Goal: Task Accomplishment & Management: Complete application form

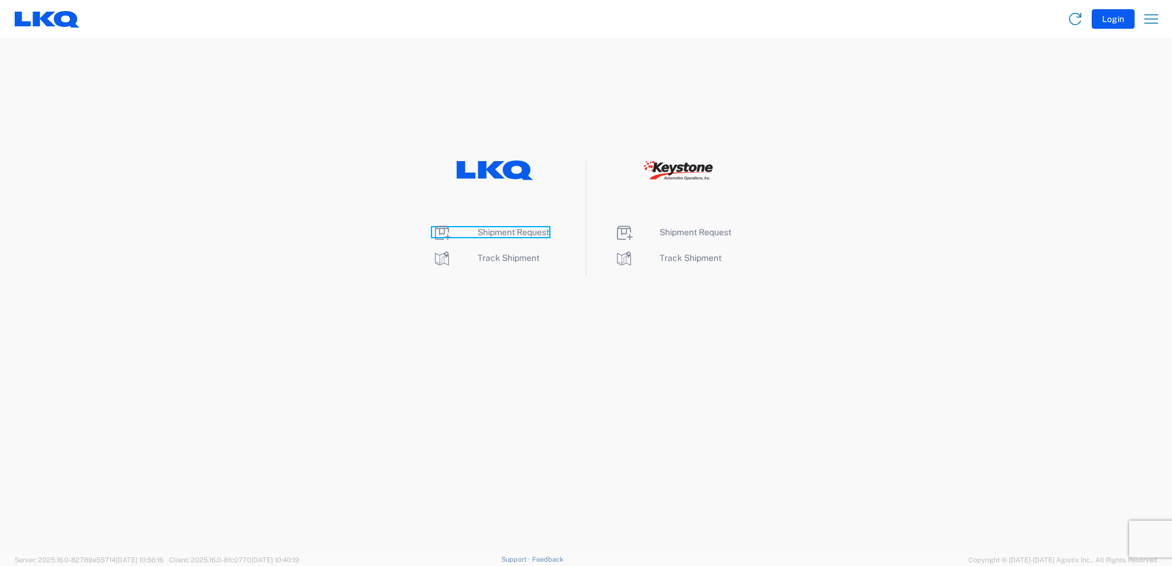
click at [490, 234] on span "Shipment Request" at bounding box center [513, 232] width 72 height 10
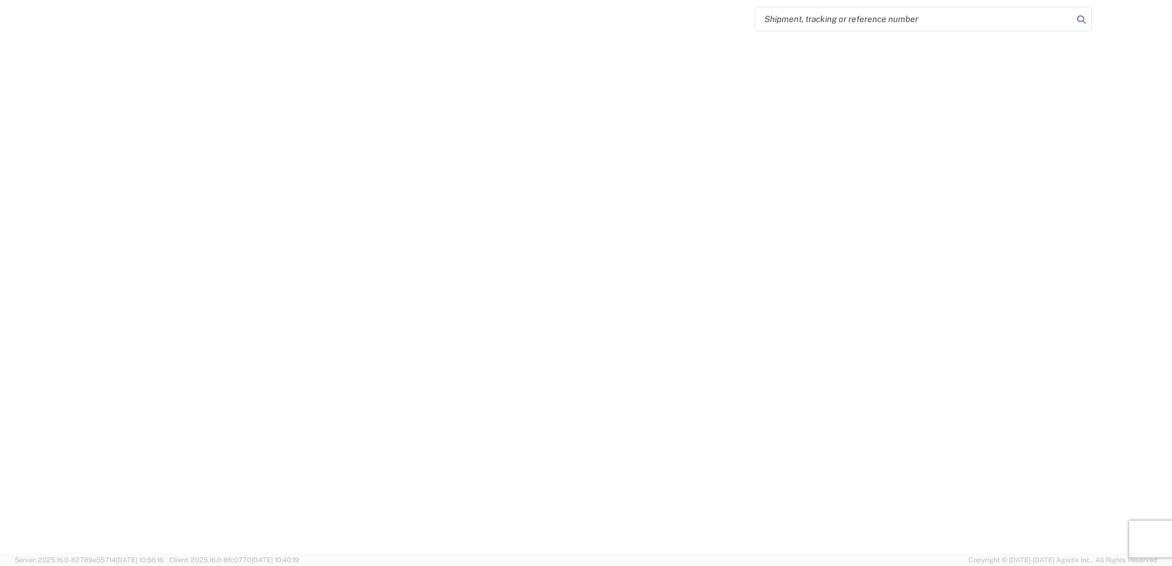
select select "FULL"
select select "LBS"
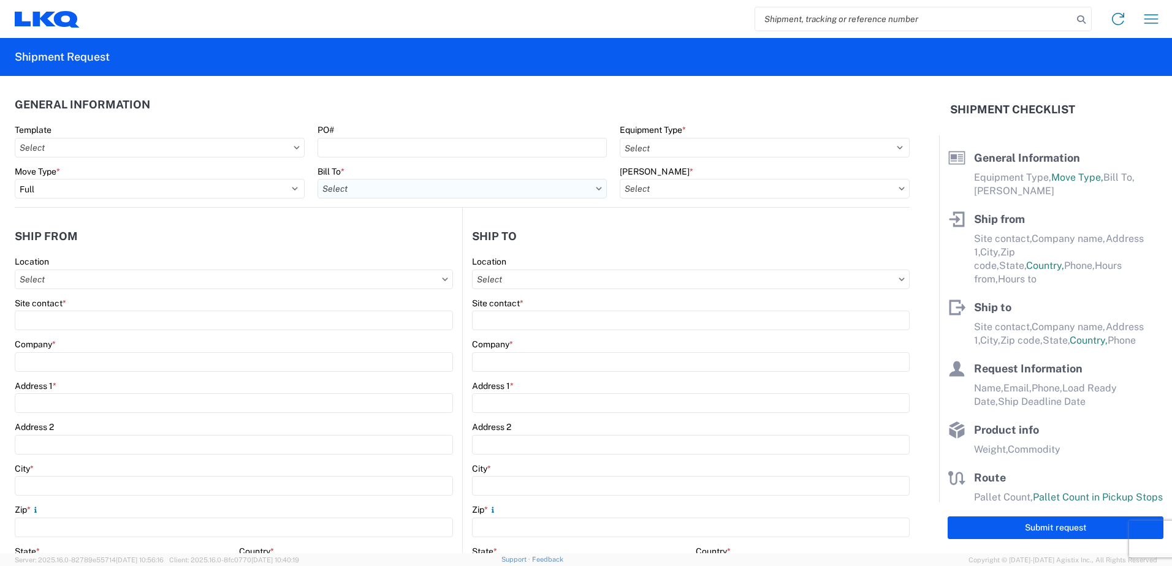
click at [498, 188] on input "Bill To *" at bounding box center [463, 189] width 290 height 20
type input "1760"
click at [386, 242] on div "1760 - LKQ Best Core" at bounding box center [425, 244] width 215 height 20
type input "1760 - LKQ Best Core"
click at [766, 196] on input "Bill Code *" at bounding box center [765, 189] width 290 height 20
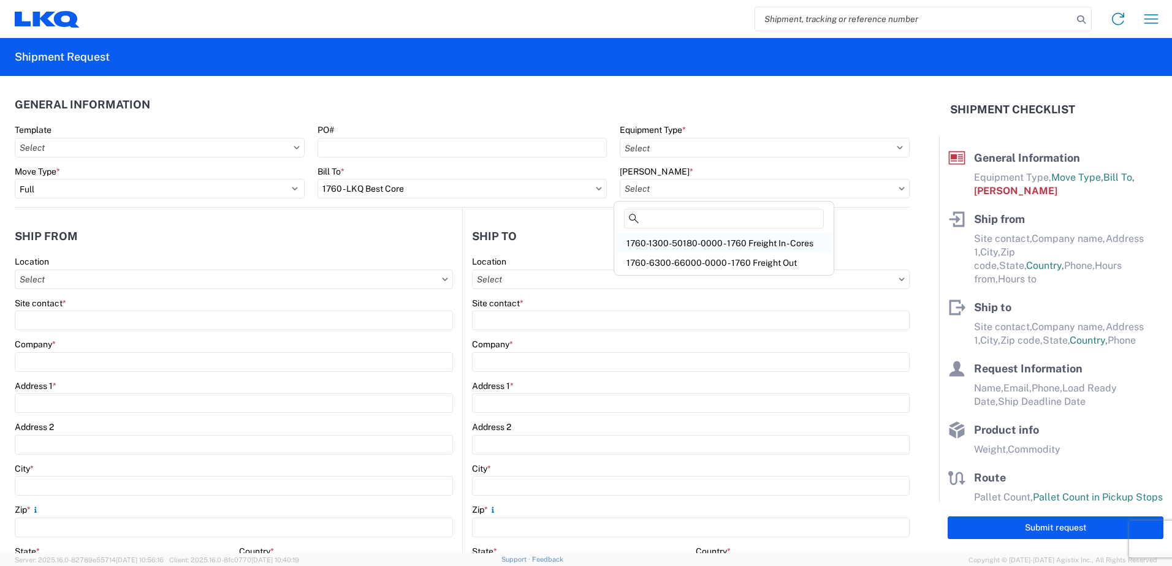
click at [783, 243] on div "1760-1300-50180-0000 - 1760 Freight In - Cores" at bounding box center [724, 244] width 215 height 20
type input "1760-1300-50180-0000 - 1760 Freight In - Cores"
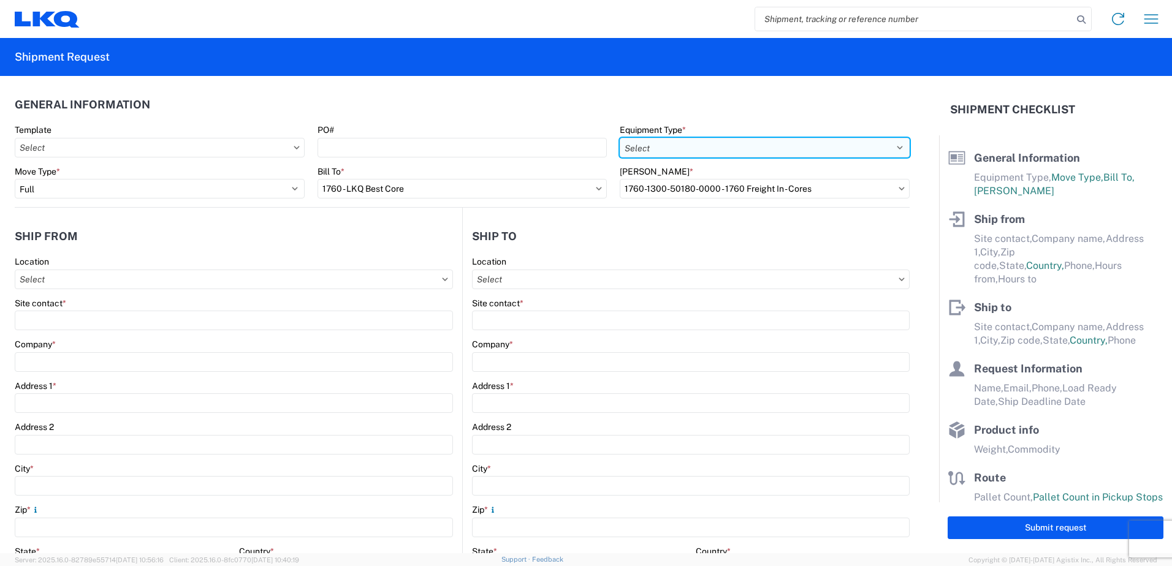
click at [894, 150] on select "Select 53’ Dry Van Flatbed Dropdeck (van) Lowboy (flatbed) Rail" at bounding box center [765, 148] width 290 height 20
select select "STDV"
click at [620, 138] on select "Select 53’ Dry Van Flatbed Dropdeck (van) Lowboy (flatbed) Rail" at bounding box center [765, 148] width 290 height 20
click at [152, 278] on input "Location" at bounding box center [234, 280] width 438 height 20
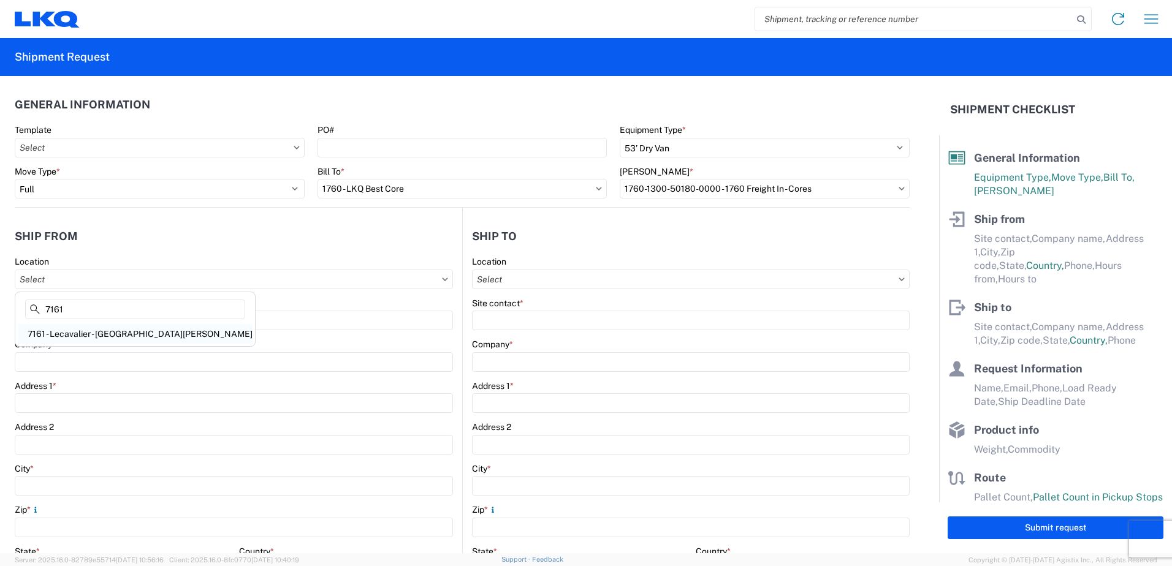
type input "7161"
click at [125, 330] on div "7161 - Lecavalier - St-Jean-sur-RichelieuQC" at bounding box center [135, 334] width 235 height 20
type input "7161 - Lecavalier - St-Jean-sur-RichelieuQC"
type input "LKQ Corporation"
type input "1330 Boulevard Jacques-Cartier Sud"
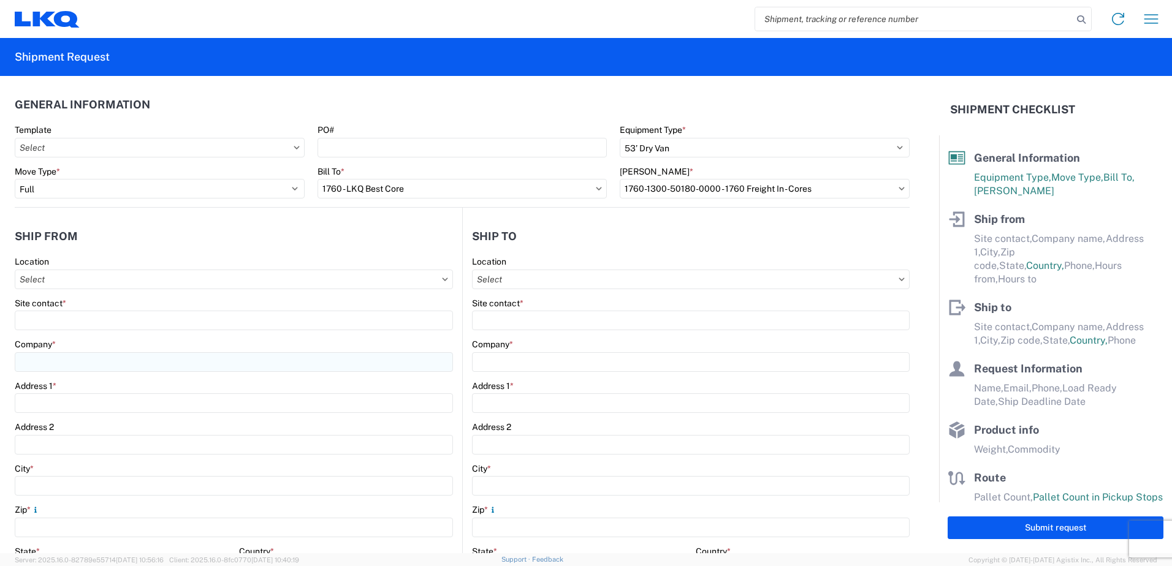
type input "St-Jean-Sur-Richelieu"
type input "J3B6Y8"
select select
select select "CA"
type input "08:00"
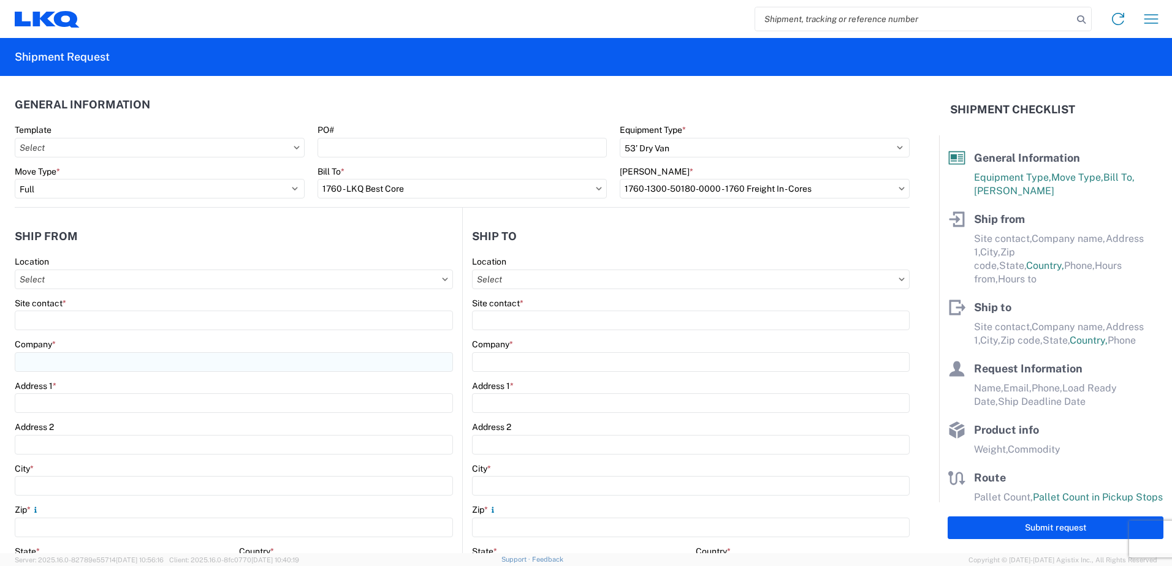
type input "17:00"
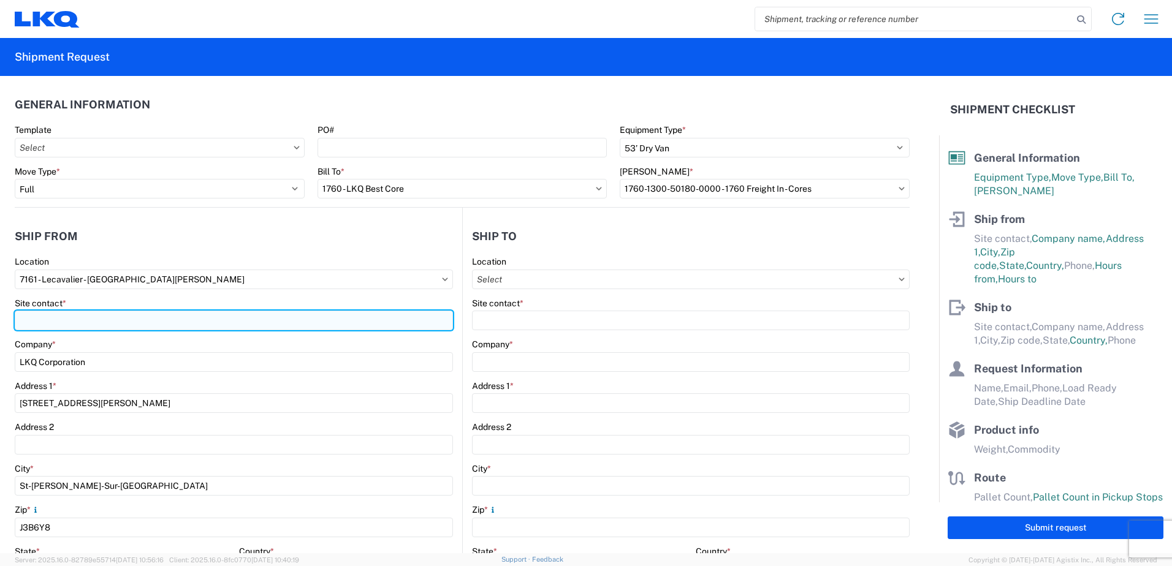
click at [209, 324] on input "Site contact *" at bounding box center [234, 321] width 438 height 20
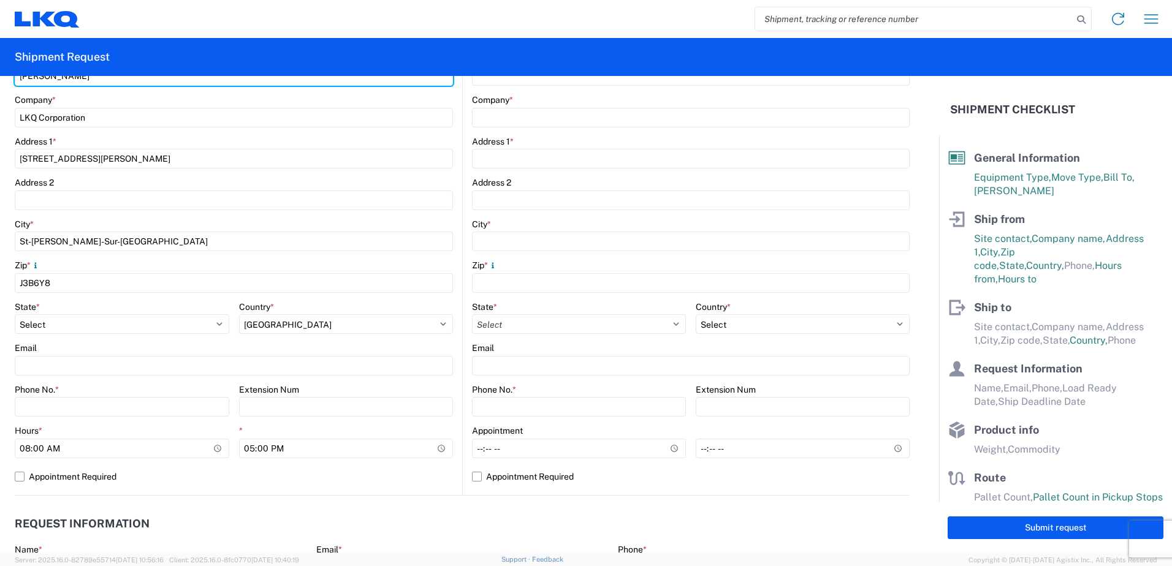
scroll to position [245, 0]
type input "Sebastien Dion"
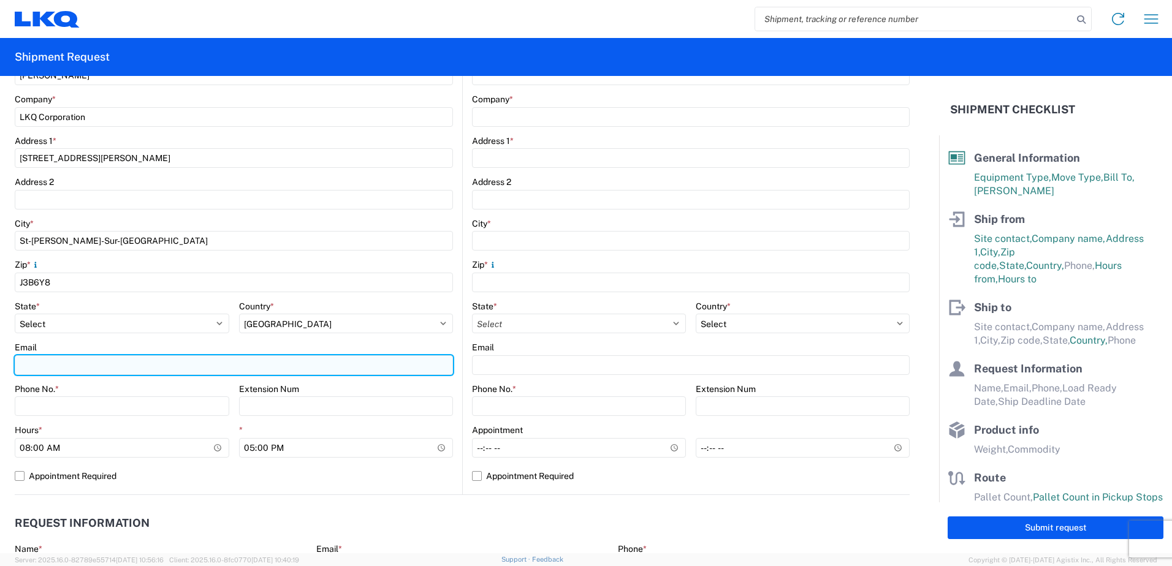
click at [153, 363] on input "Email" at bounding box center [234, 366] width 438 height 20
type input "sxdion@lkqcorp.com"
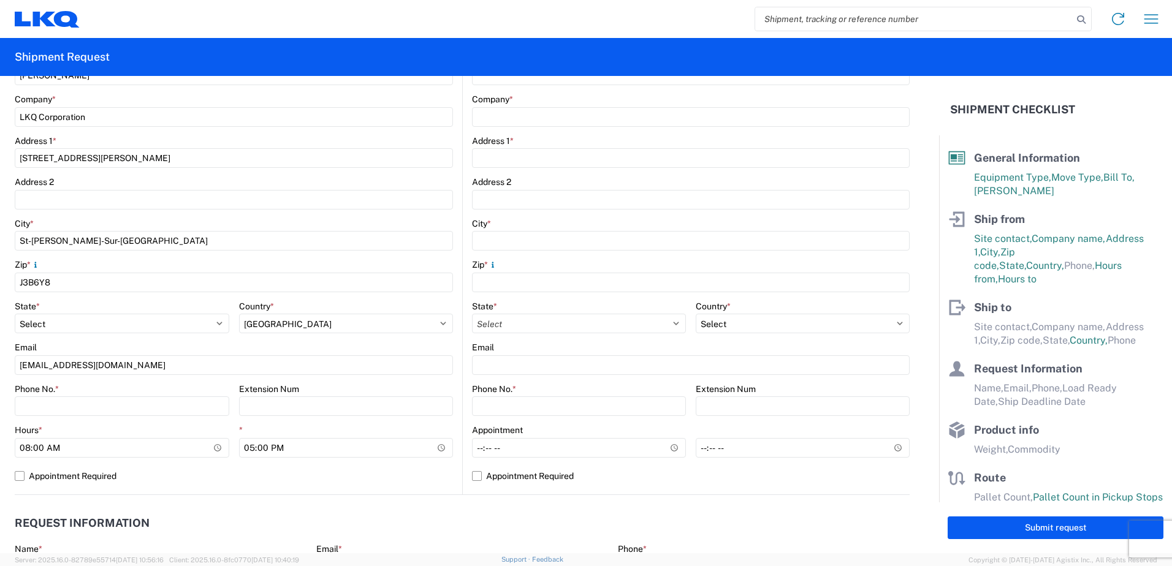
click at [337, 381] on agx-form-control-wrapper-v2 "Email sxdion@lkqcorp.com" at bounding box center [234, 363] width 438 height 42
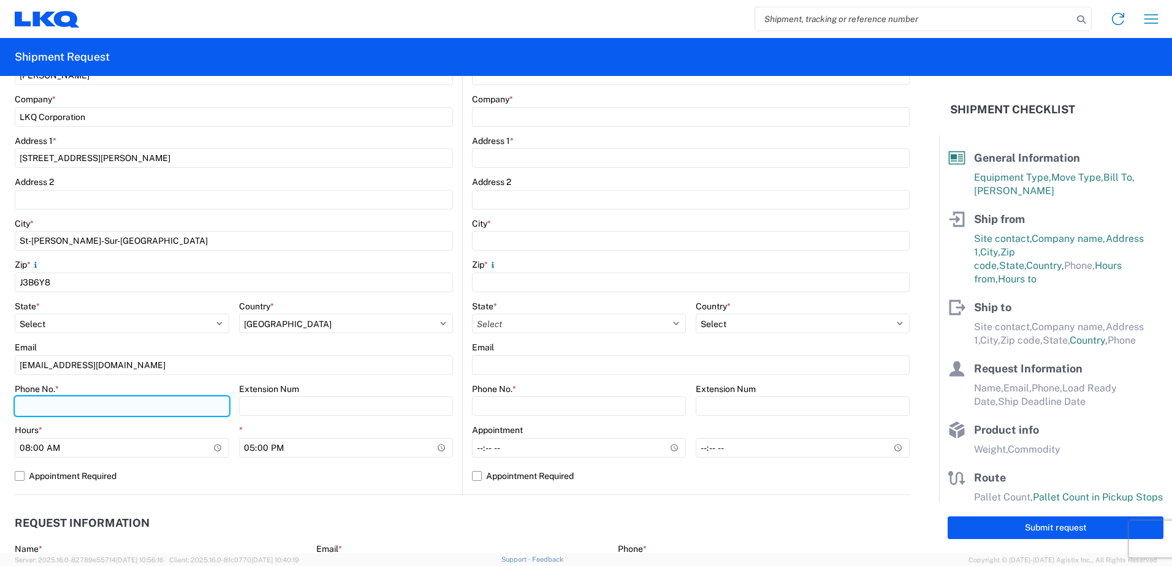
click at [110, 398] on input "Phone No. *" at bounding box center [122, 407] width 215 height 20
type input "450-346-1112"
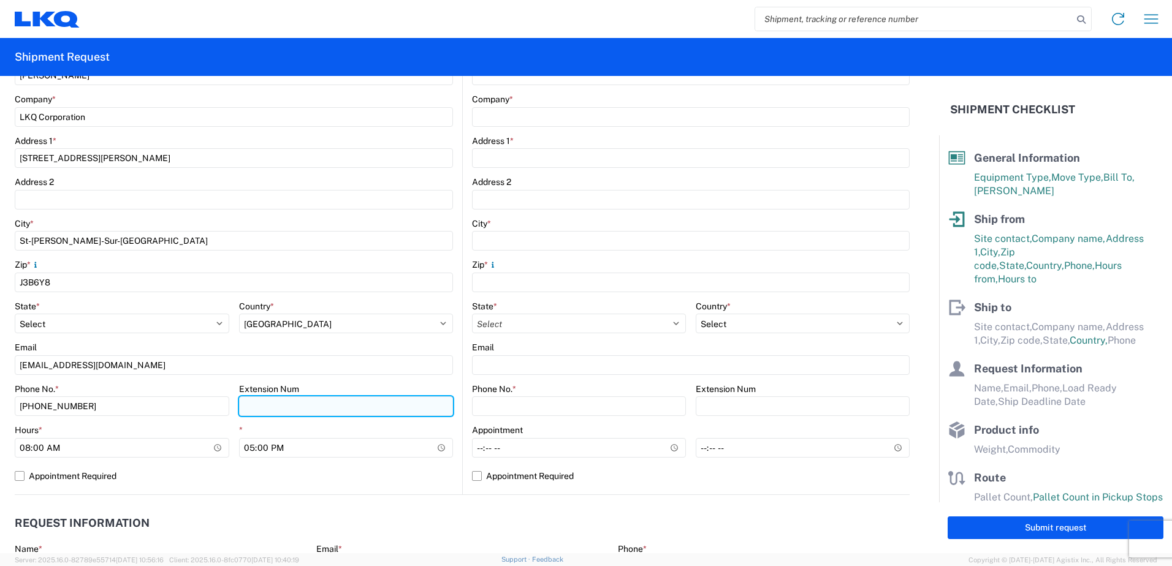
click at [273, 407] on input "Extension Num" at bounding box center [346, 407] width 215 height 20
type input "4020"
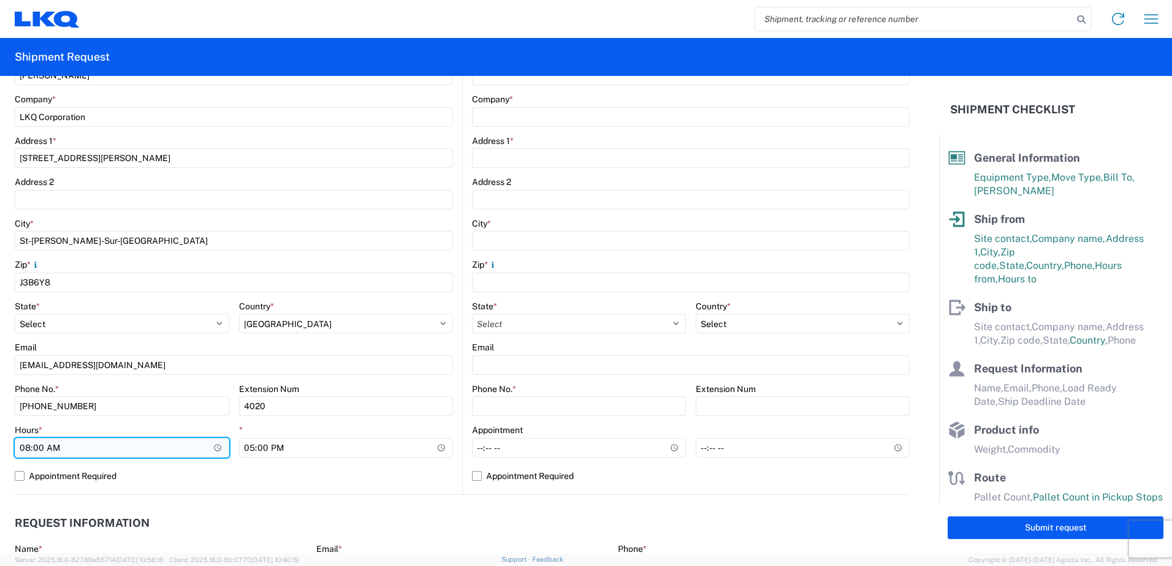
click at [28, 449] on input "08:00" at bounding box center [122, 448] width 215 height 20
type input "07:00"
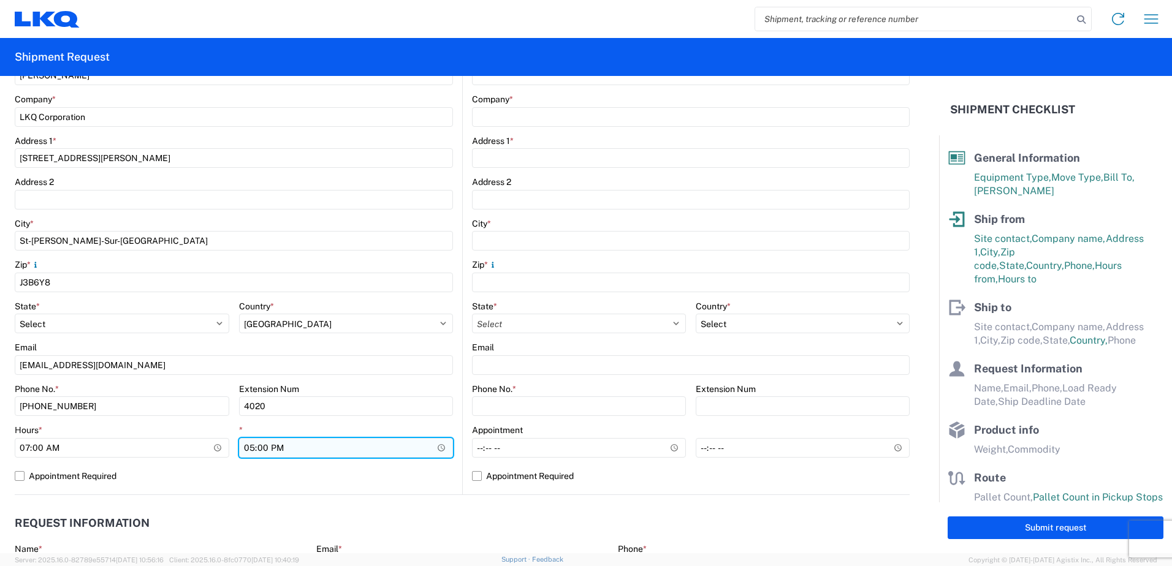
click at [249, 444] on input "17:00" at bounding box center [346, 448] width 215 height 20
type input "14:00"
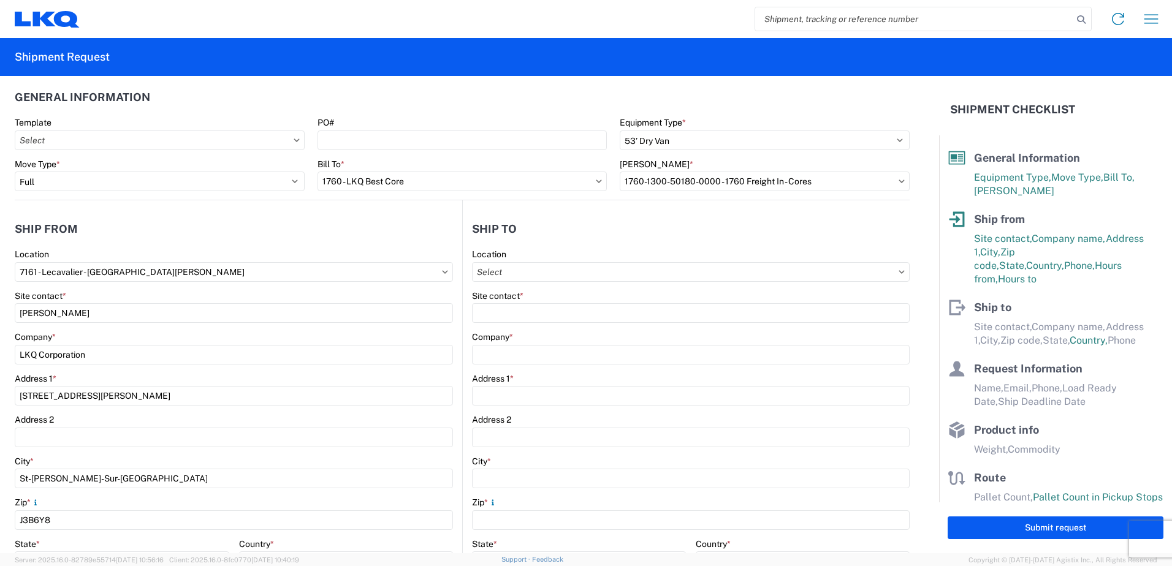
scroll to position [0, 0]
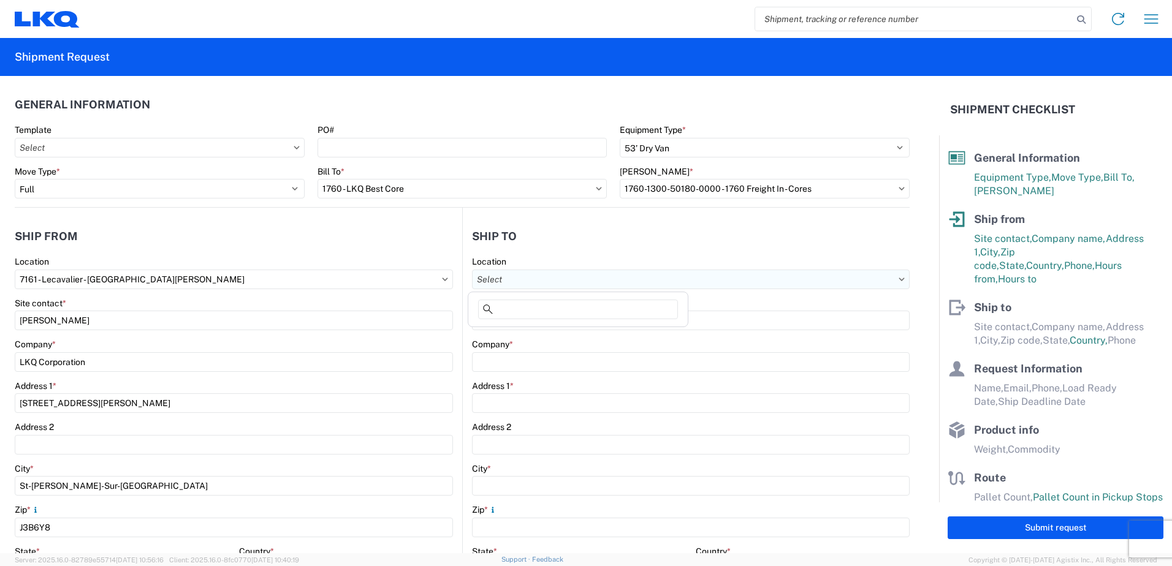
click at [620, 283] on input "Location" at bounding box center [691, 280] width 438 height 20
type input "1760"
click at [558, 336] on div "1760 - LKQ Best Core" at bounding box center [578, 334] width 215 height 20
type input "1760 - LKQ Best Core"
type input "LKQ Corporation"
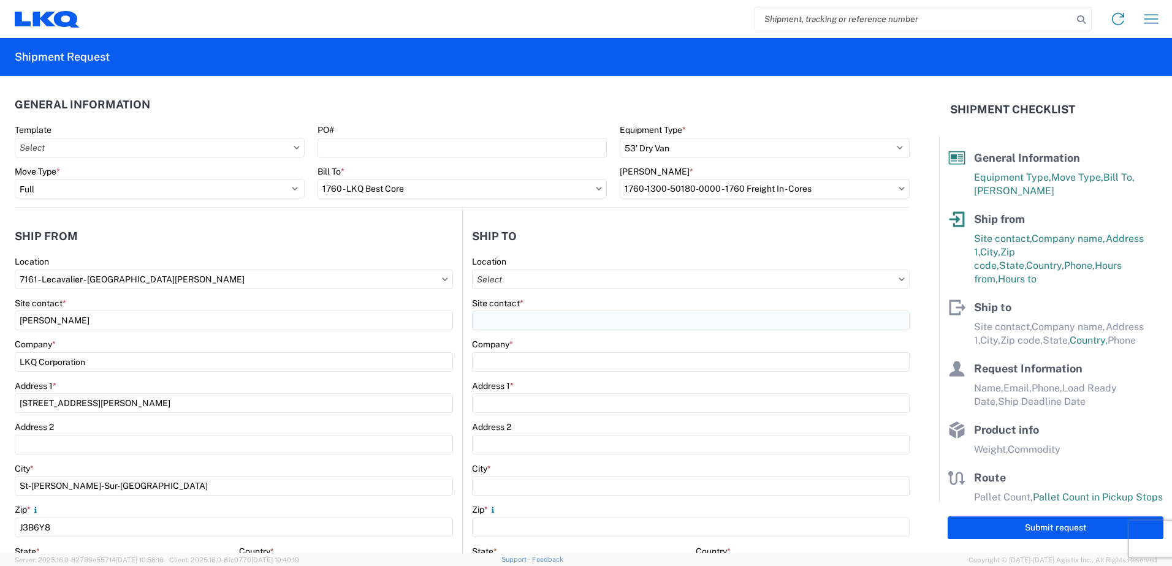
type input "1710 W Mount Houston Rd"
type input "Houston"
type input "77038"
select select "US"
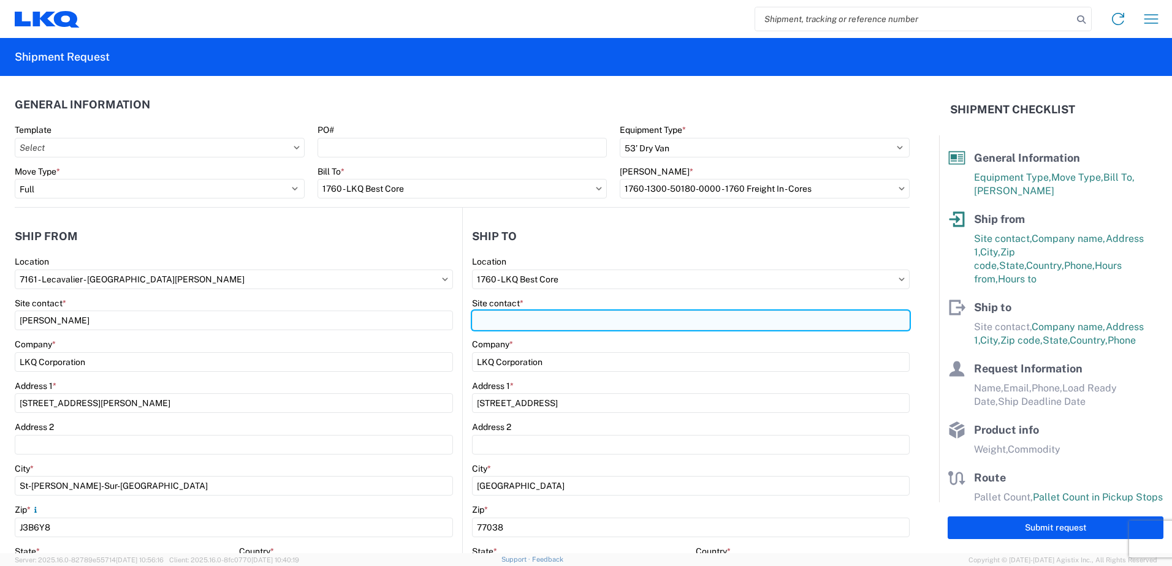
click at [542, 323] on input "Site contact *" at bounding box center [691, 321] width 438 height 20
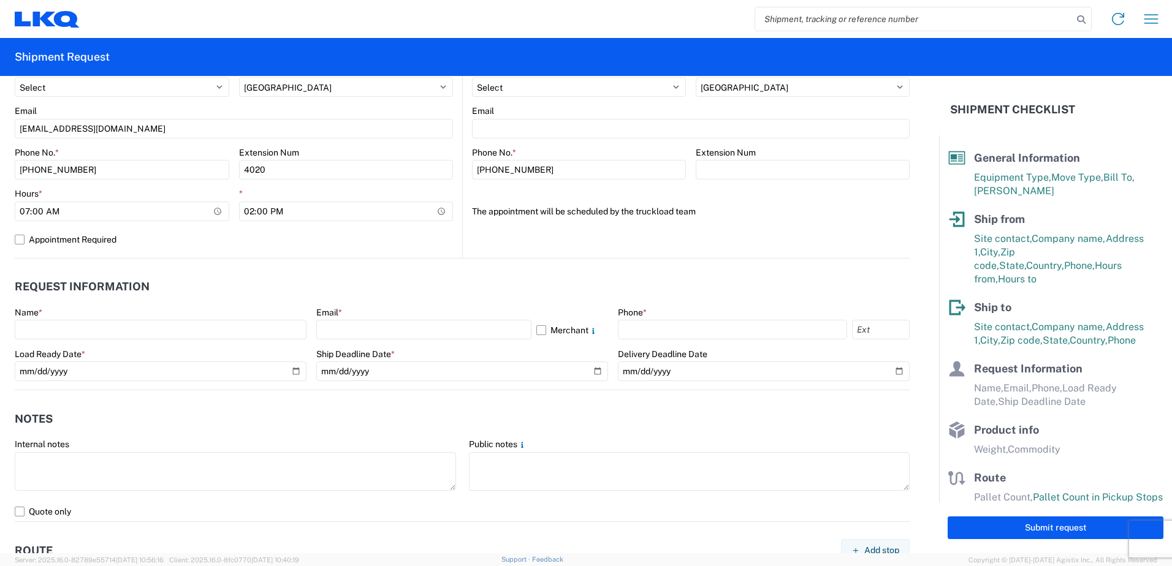
scroll to position [490, 0]
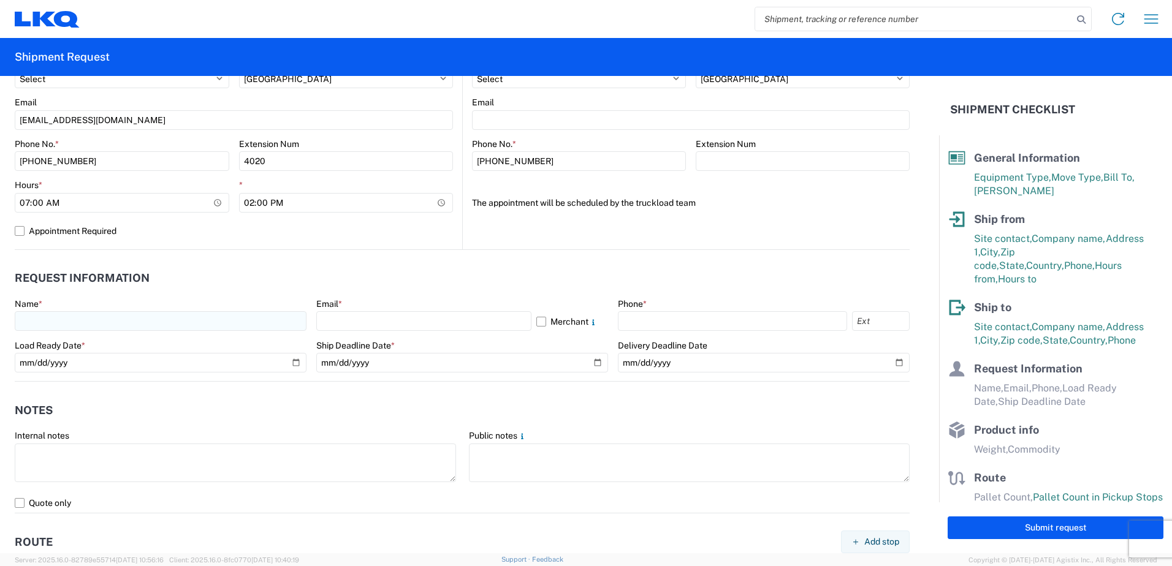
type input "Alfredo Garcia"
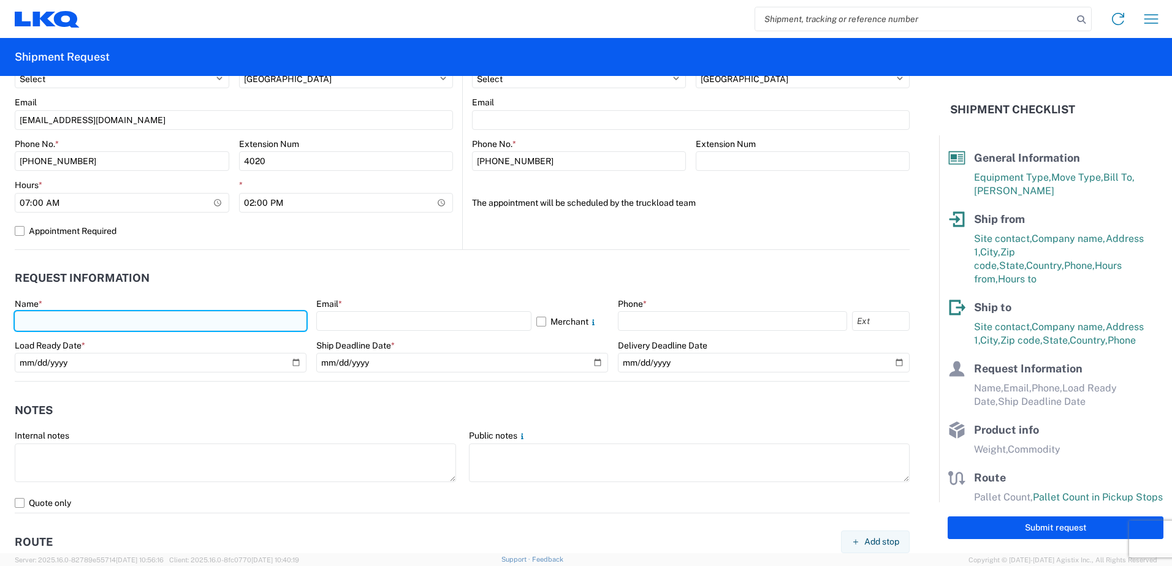
click at [173, 314] on input "text" at bounding box center [161, 321] width 292 height 20
type input "Sebastien Dion"
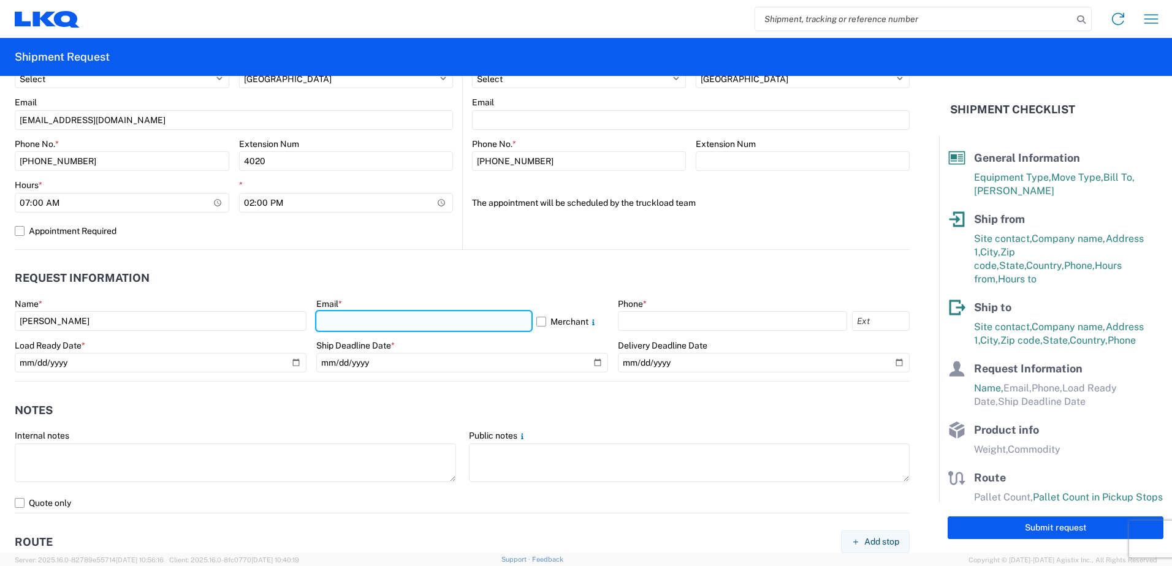
click at [384, 322] on input "text" at bounding box center [423, 321] width 215 height 20
type input "sxdion@lkqcorp.com"
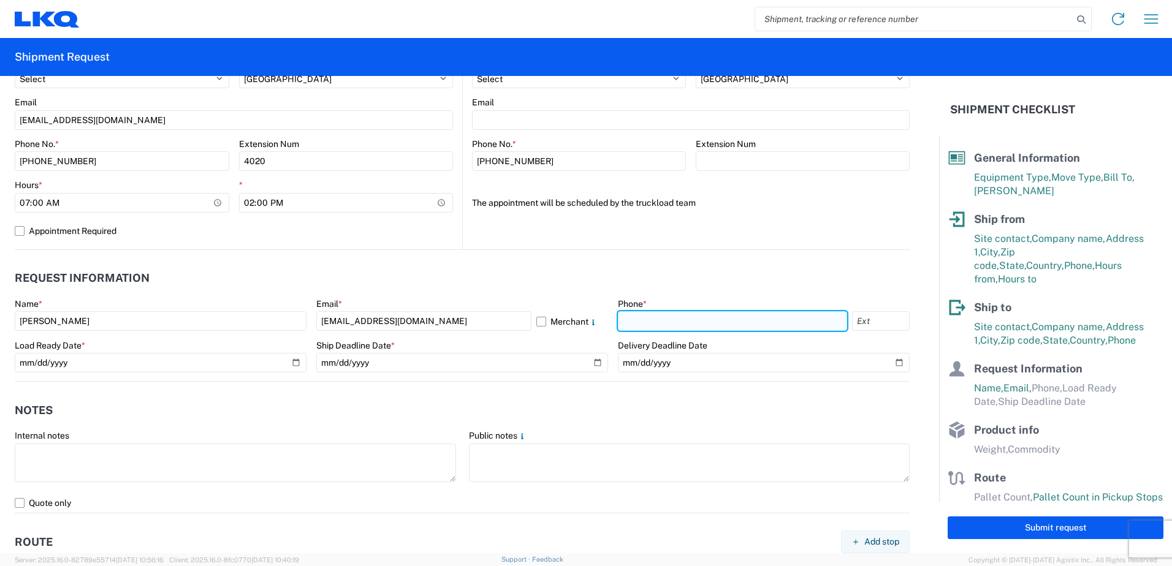
click at [699, 329] on input "text" at bounding box center [732, 321] width 229 height 20
type input "450-346-1112"
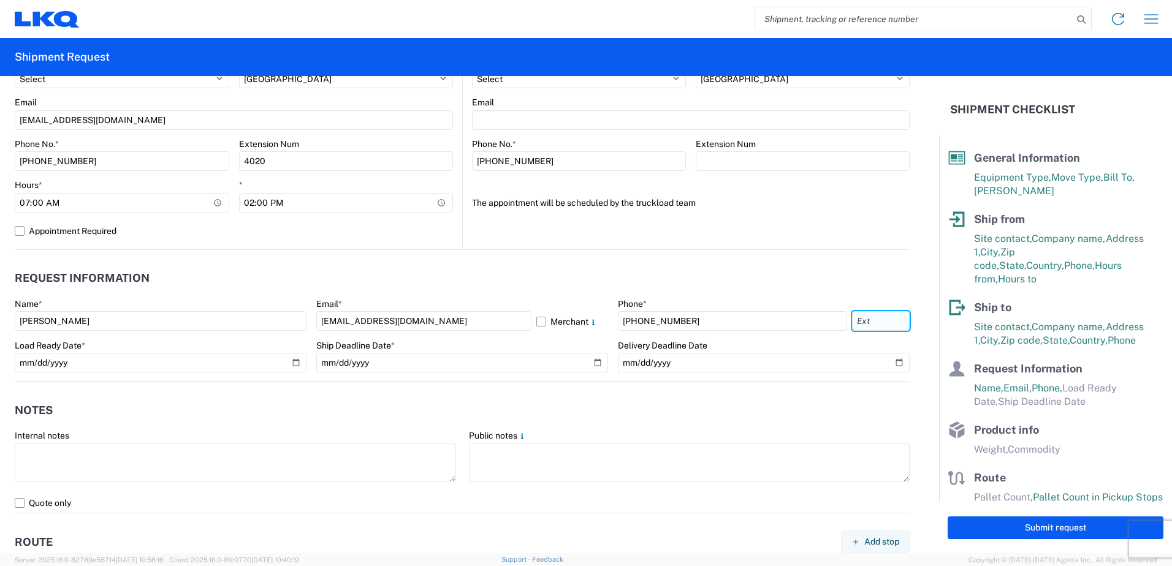
click at [864, 318] on input "text" at bounding box center [881, 321] width 58 height 20
type input "1"
type input "4020"
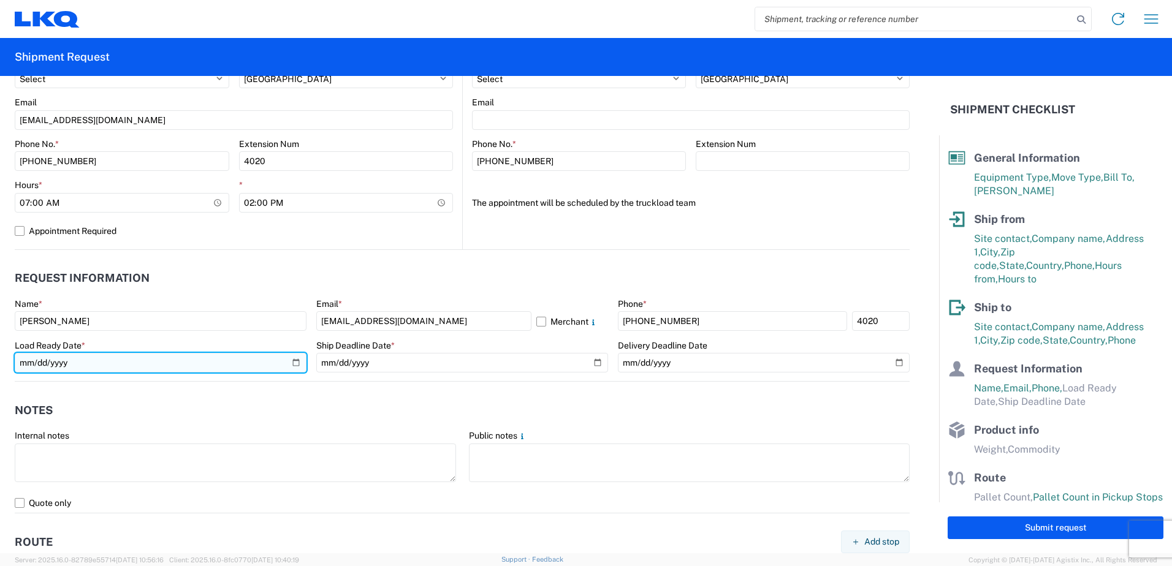
click at [221, 359] on input "date" at bounding box center [161, 363] width 292 height 20
click at [290, 364] on input "date" at bounding box center [161, 363] width 292 height 20
type input "2025-08-12"
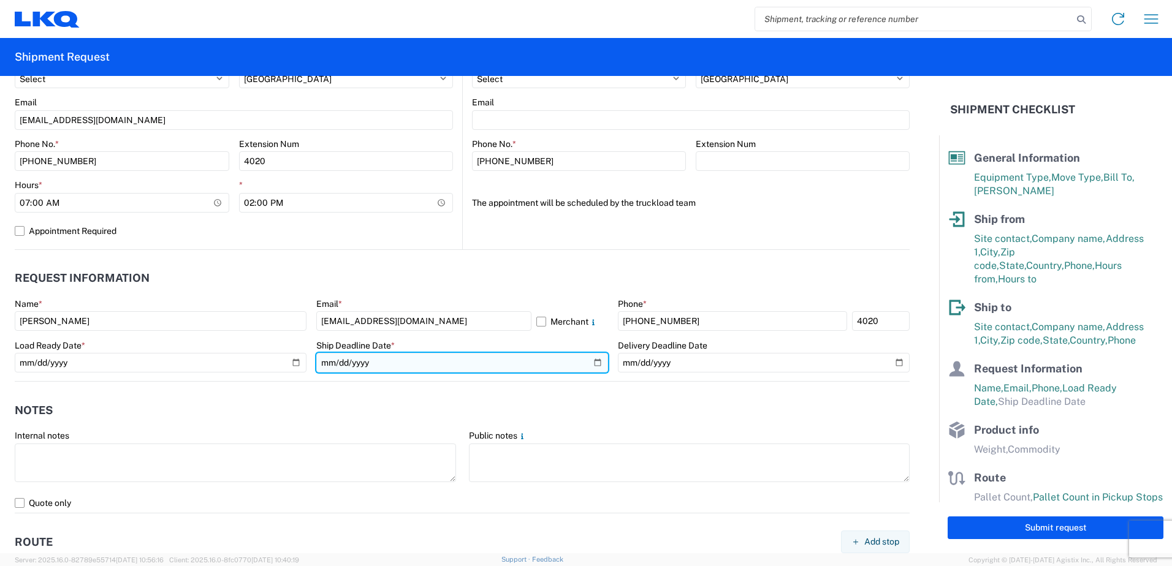
click at [590, 362] on input "date" at bounding box center [462, 363] width 292 height 20
type input "2025-08-18"
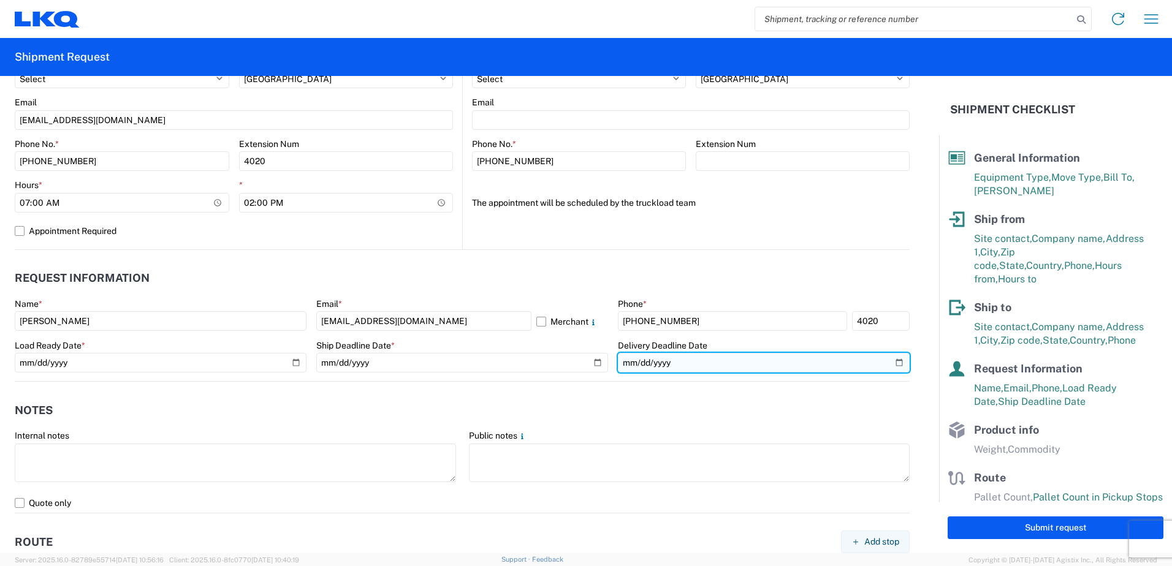
click at [894, 363] on input "date" at bounding box center [764, 363] width 292 height 20
type input "2025-08-22"
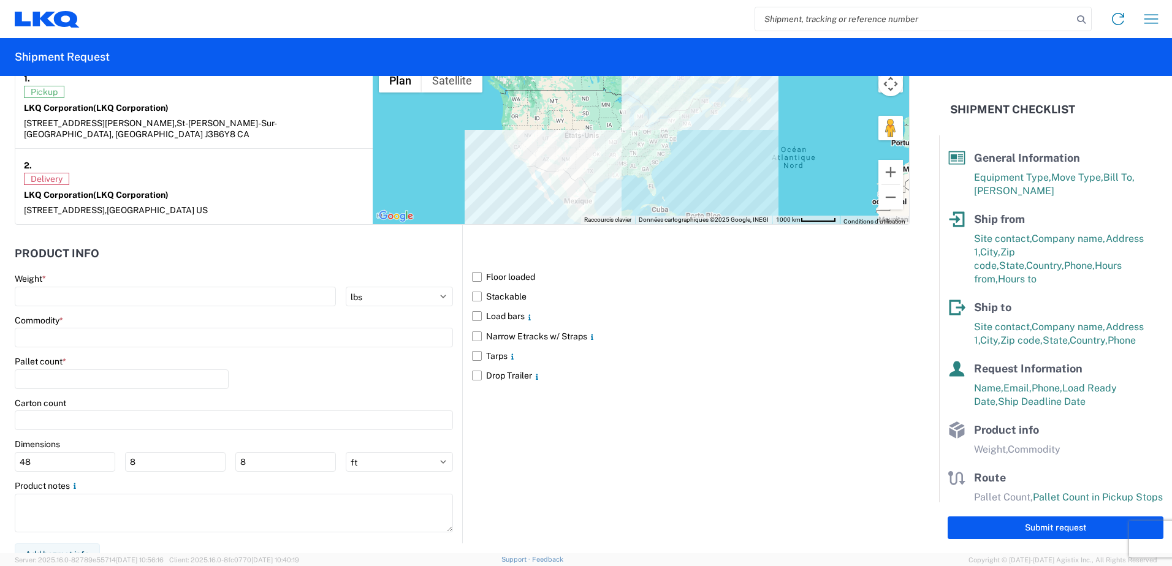
scroll to position [993, 0]
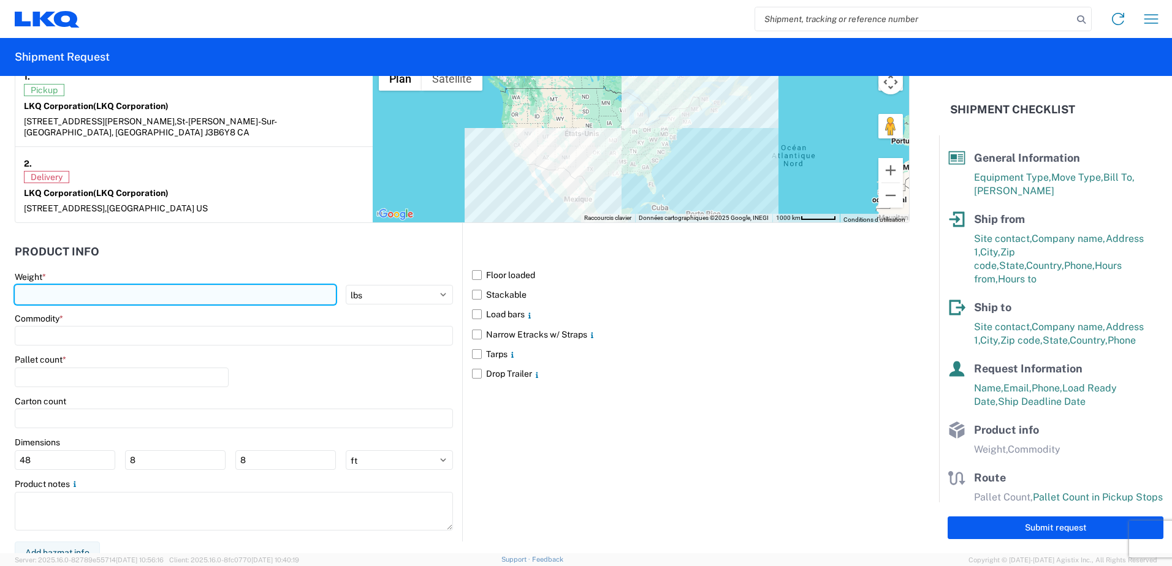
click at [145, 285] on input "number" at bounding box center [175, 295] width 321 height 20
type input "40227"
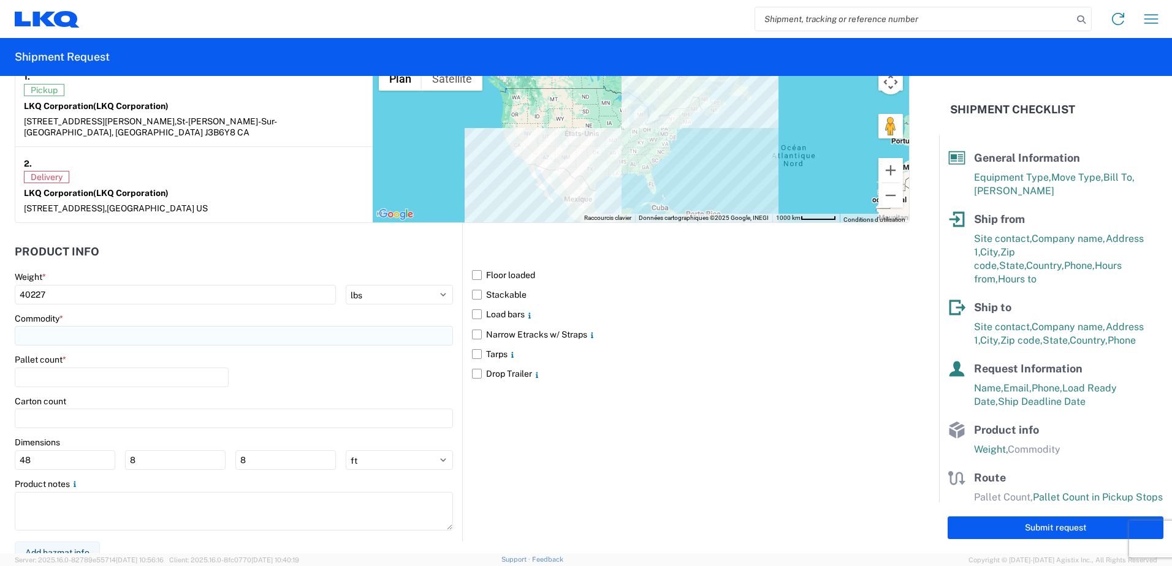
click at [175, 326] on input at bounding box center [234, 336] width 438 height 20
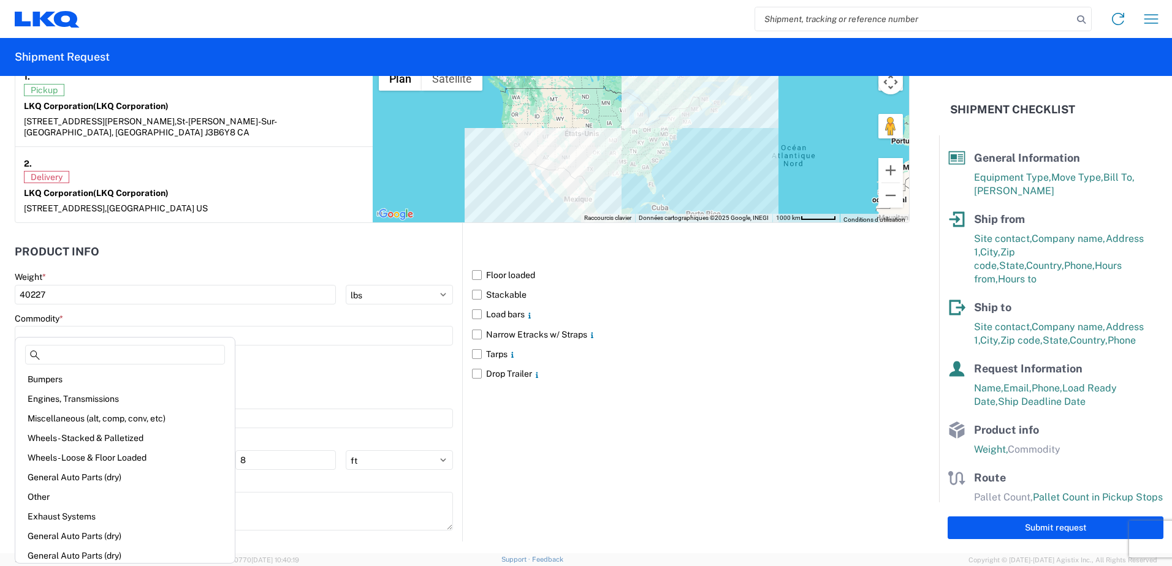
click at [109, 418] on div "Miscellaneous (alt, comp, conv, etc)" at bounding box center [125, 419] width 215 height 20
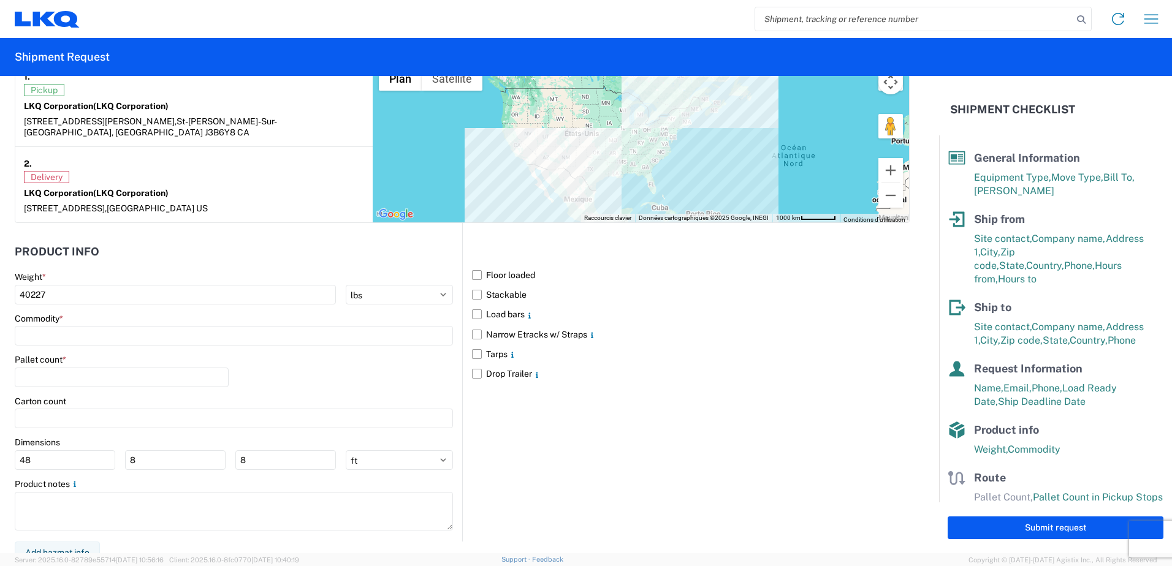
type input "Miscellaneous (alt, comp, conv, etc)"
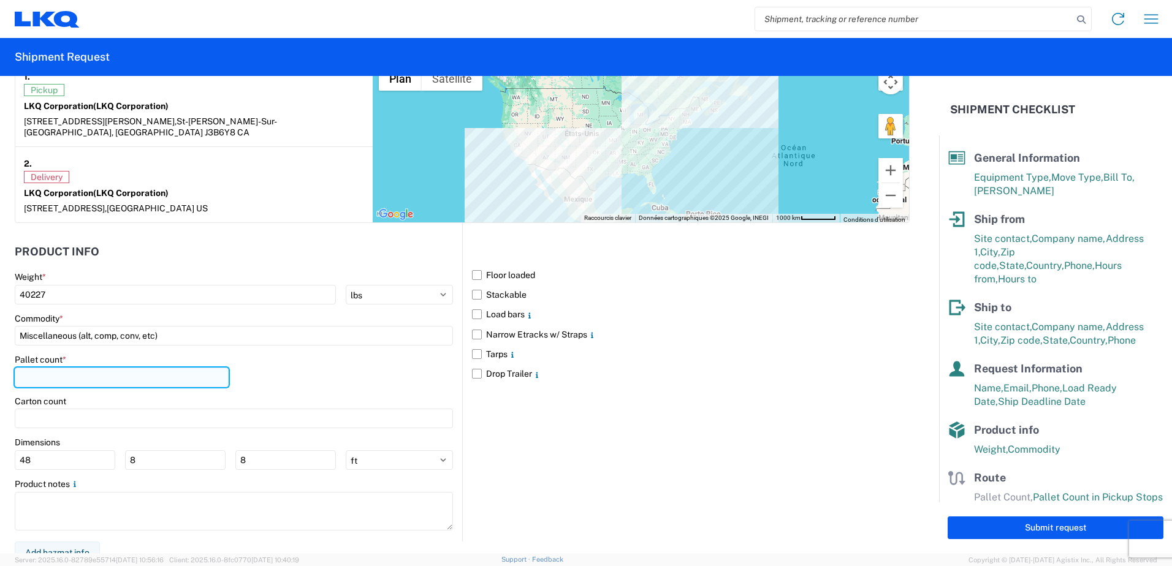
click at [183, 368] on input "number" at bounding box center [122, 378] width 214 height 20
type input "25"
click at [358, 364] on div "Pallet count * 25" at bounding box center [234, 375] width 438 height 42
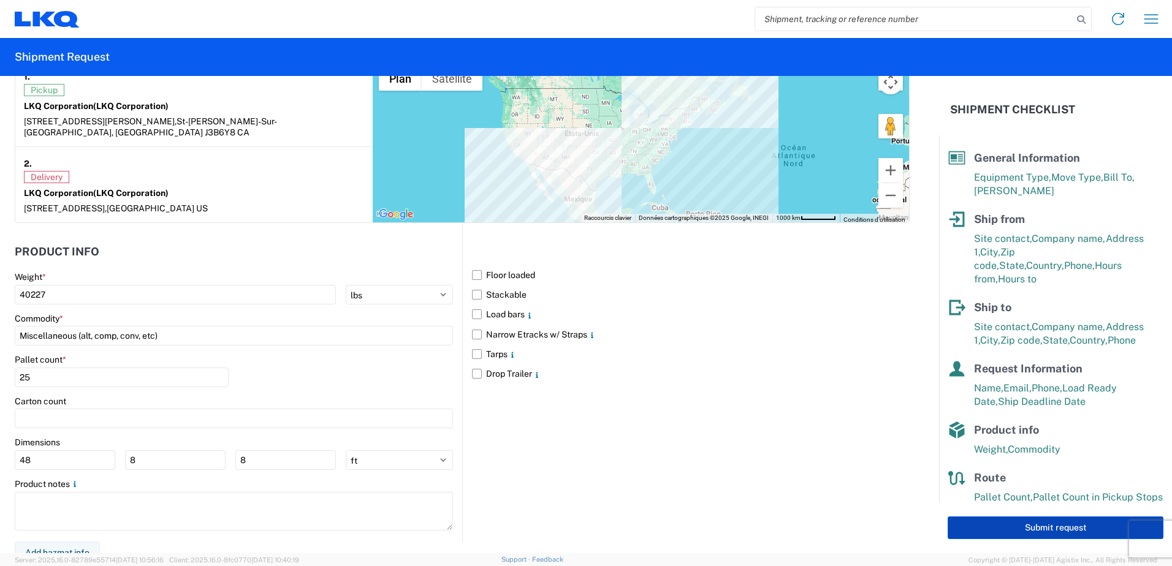
click at [1027, 526] on button "Submit request" at bounding box center [1056, 528] width 216 height 23
select select "CA"
select select "US"
